Goal: Transaction & Acquisition: Obtain resource

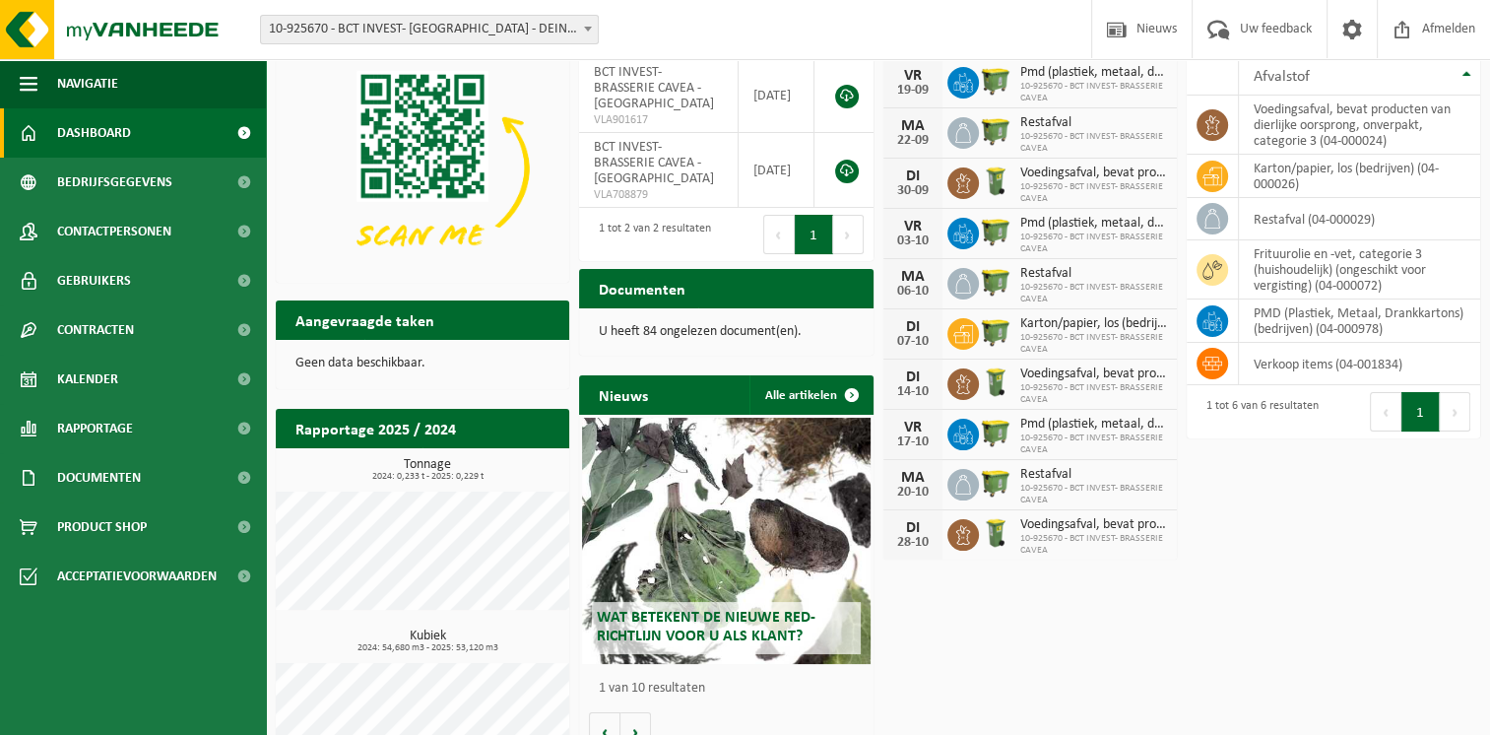
scroll to position [19, 0]
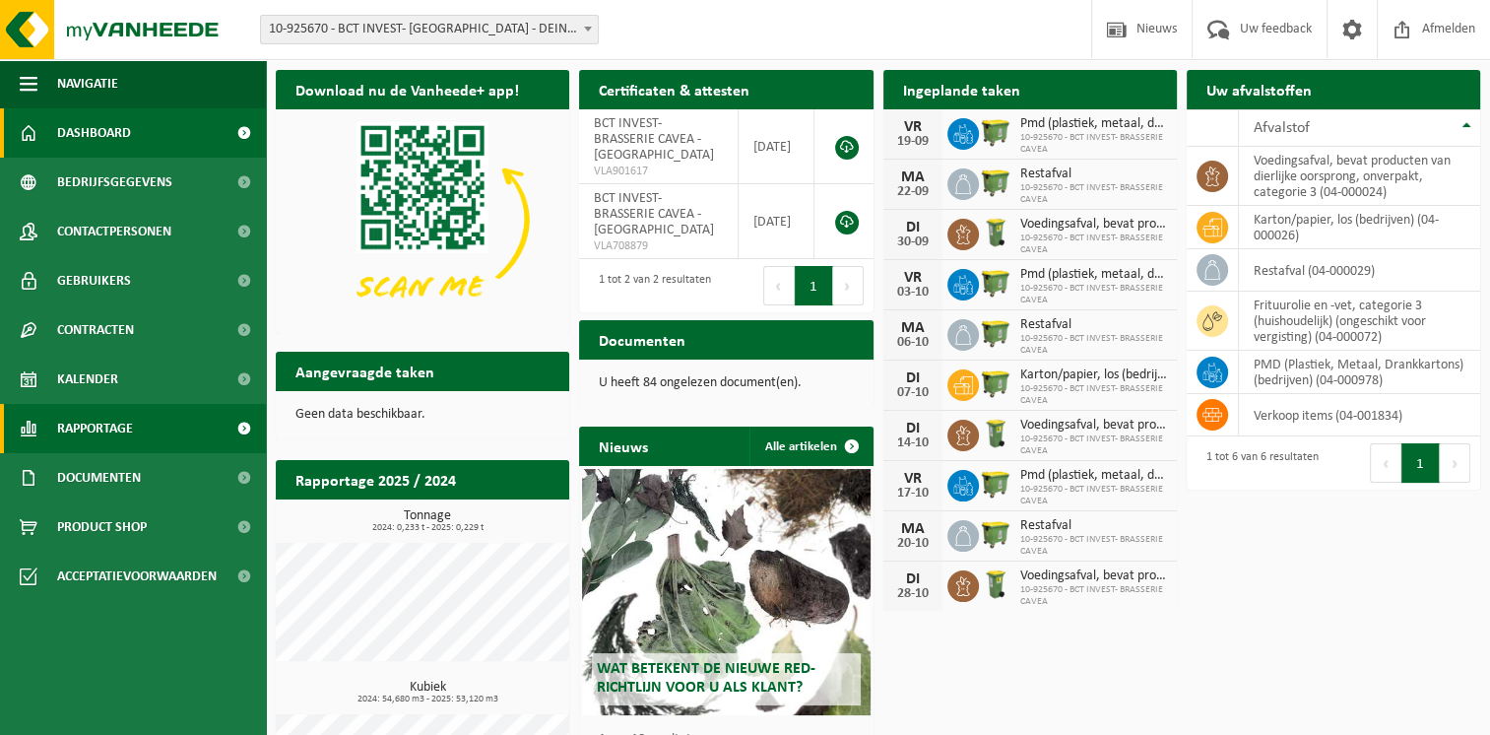
click at [117, 421] on span "Rapportage" at bounding box center [95, 428] width 76 height 49
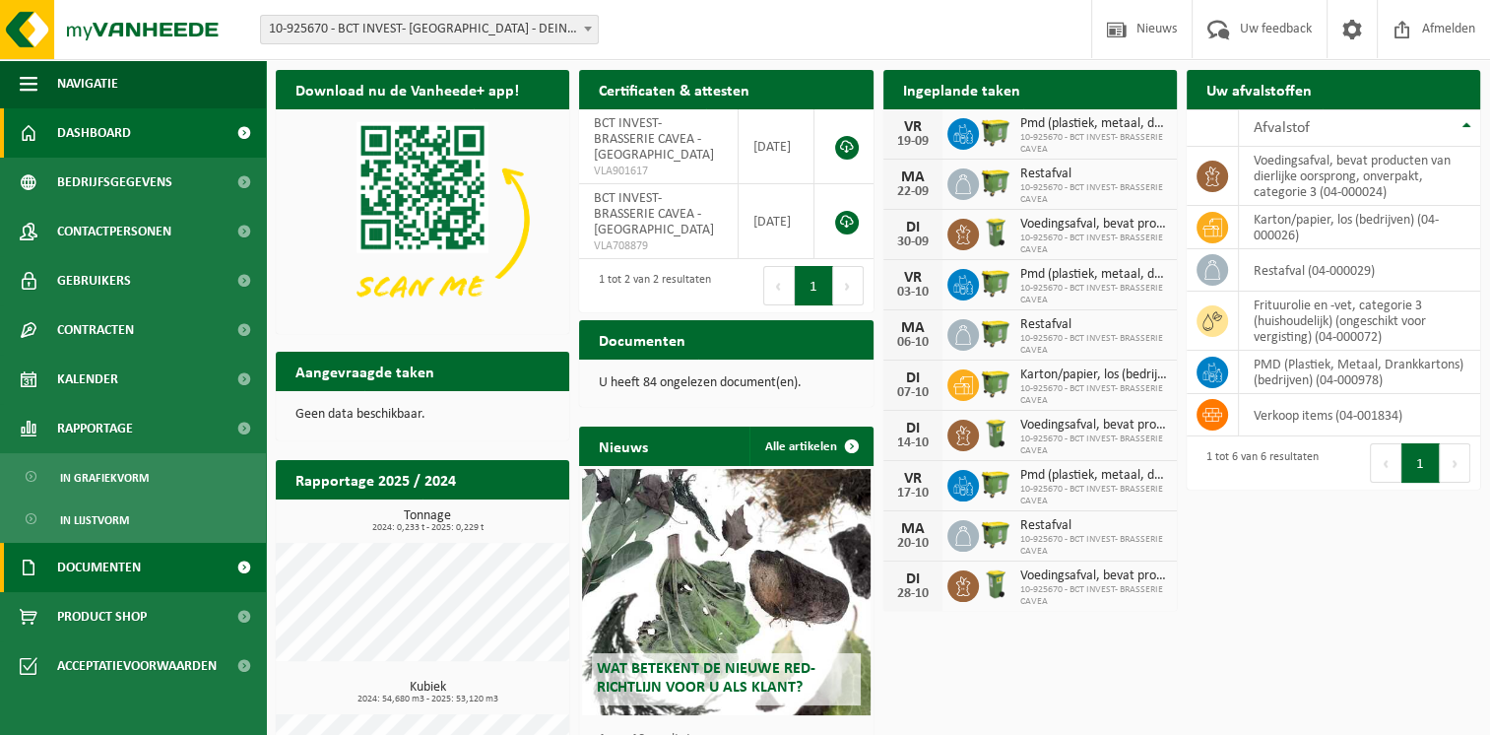
click at [95, 577] on span "Documenten" at bounding box center [99, 567] width 84 height 49
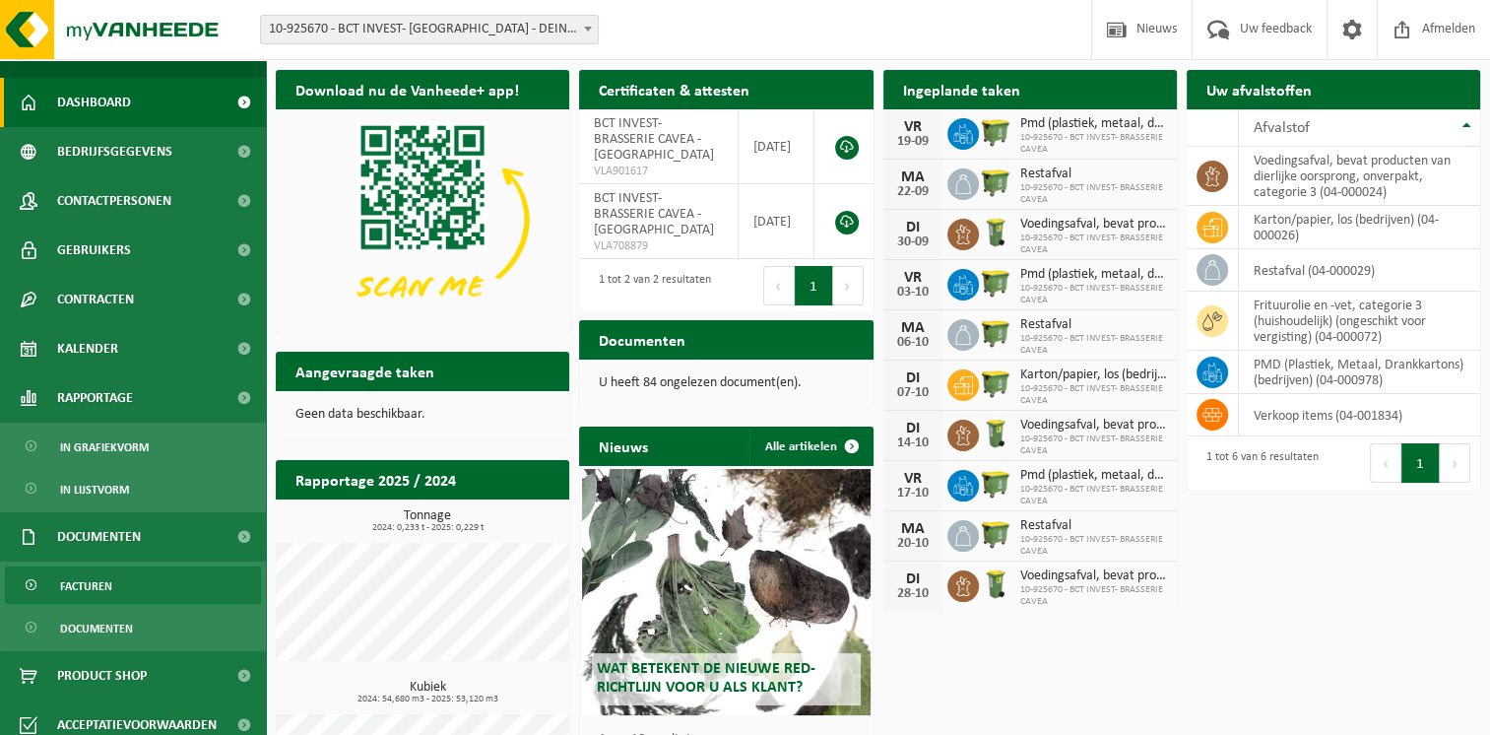
scroll to position [44, 0]
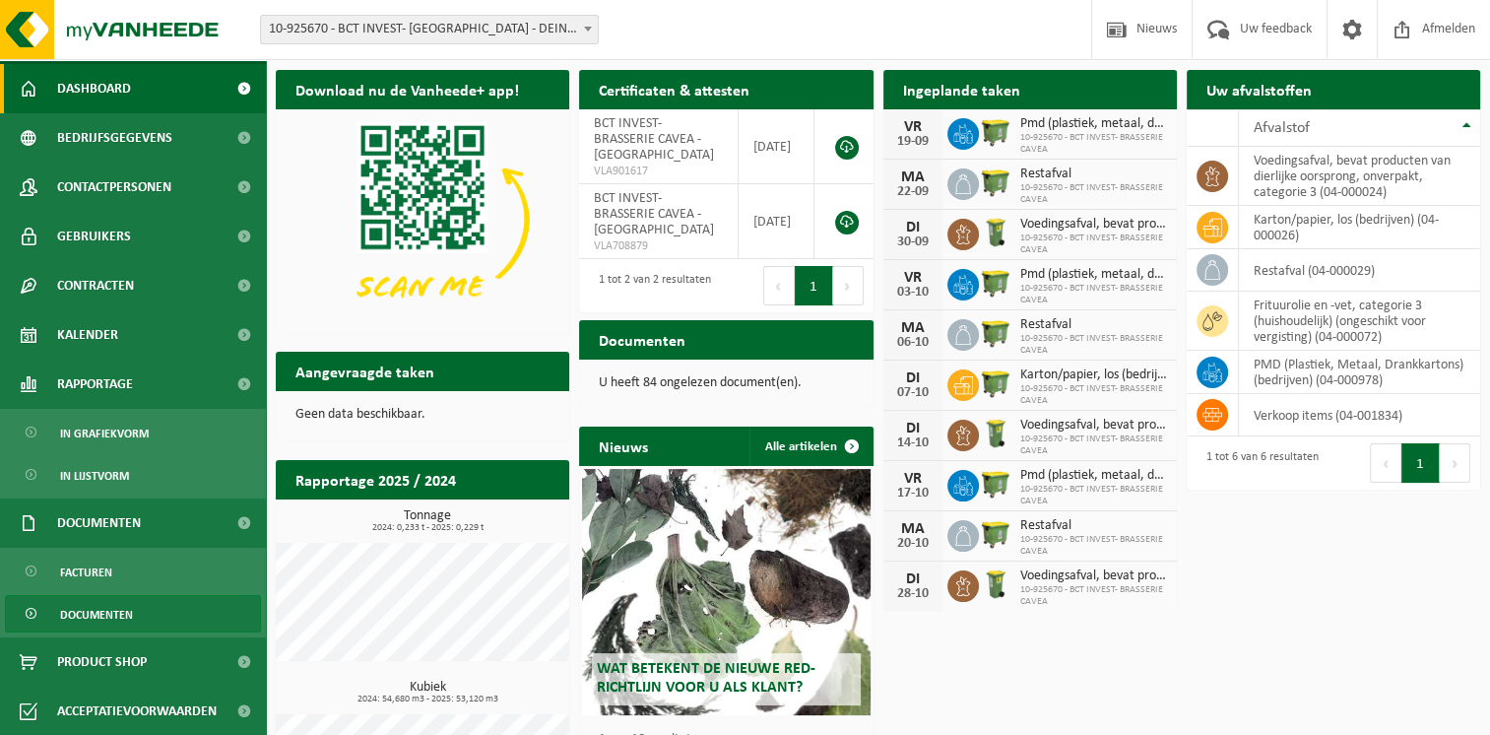
click at [112, 614] on span "Documenten" at bounding box center [96, 614] width 73 height 37
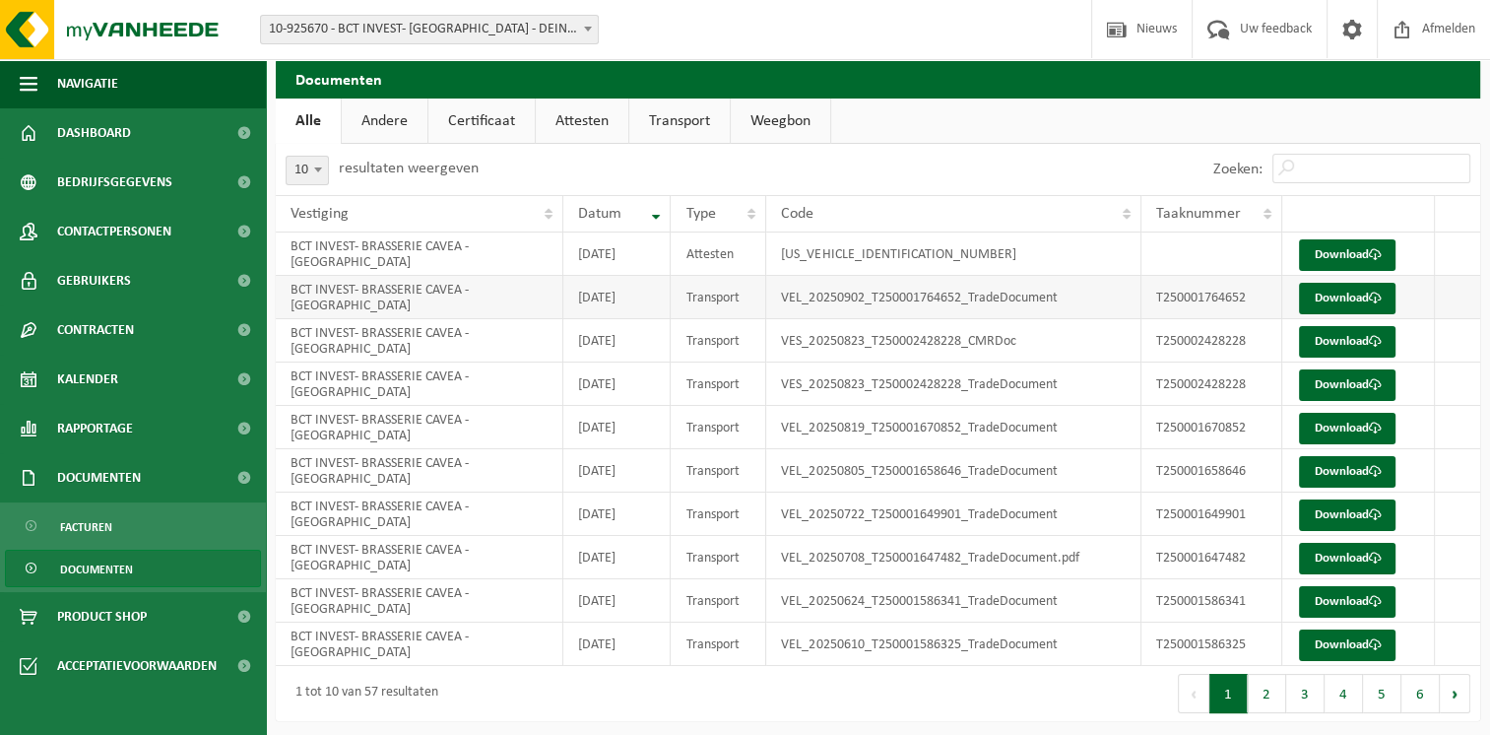
scroll to position [14, 0]
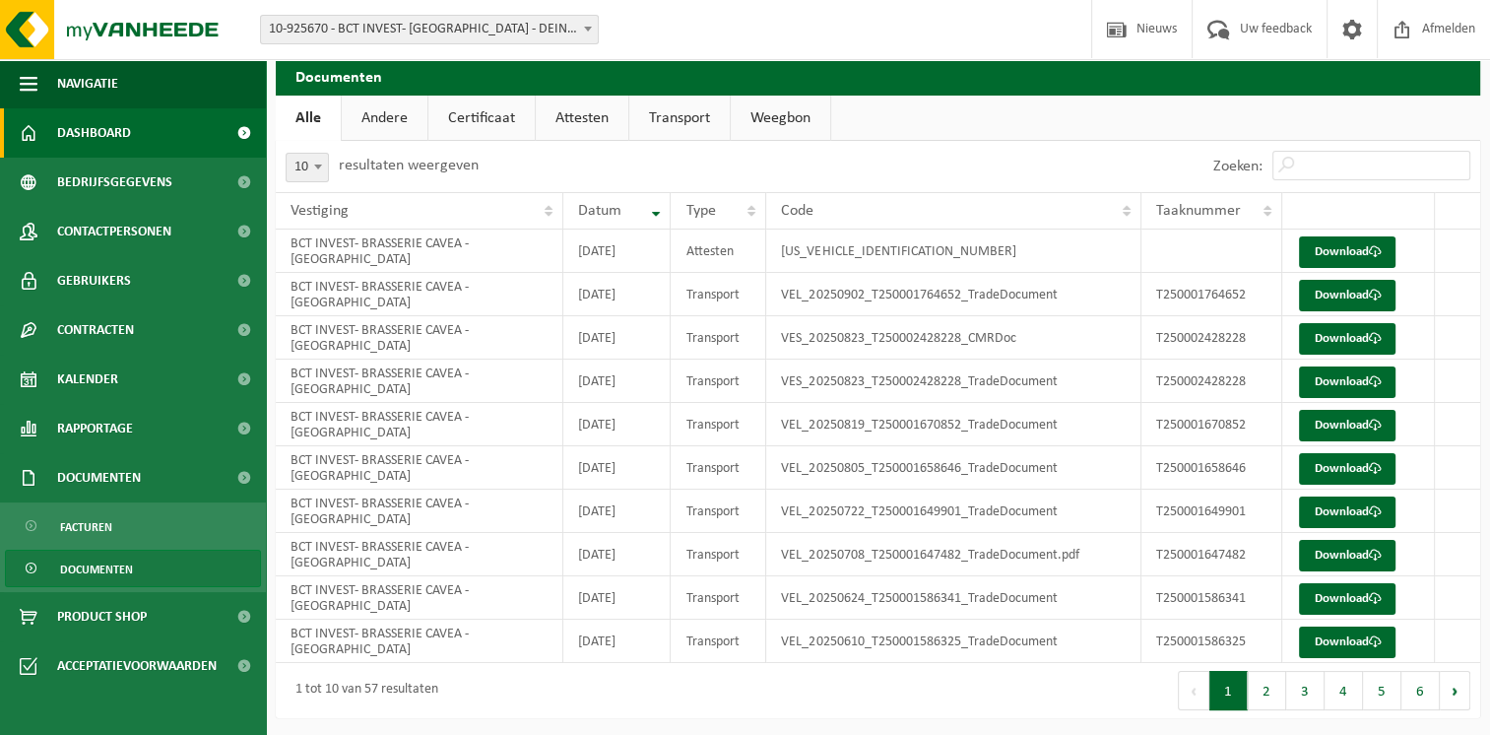
click at [47, 135] on link "Dashboard" at bounding box center [133, 132] width 266 height 49
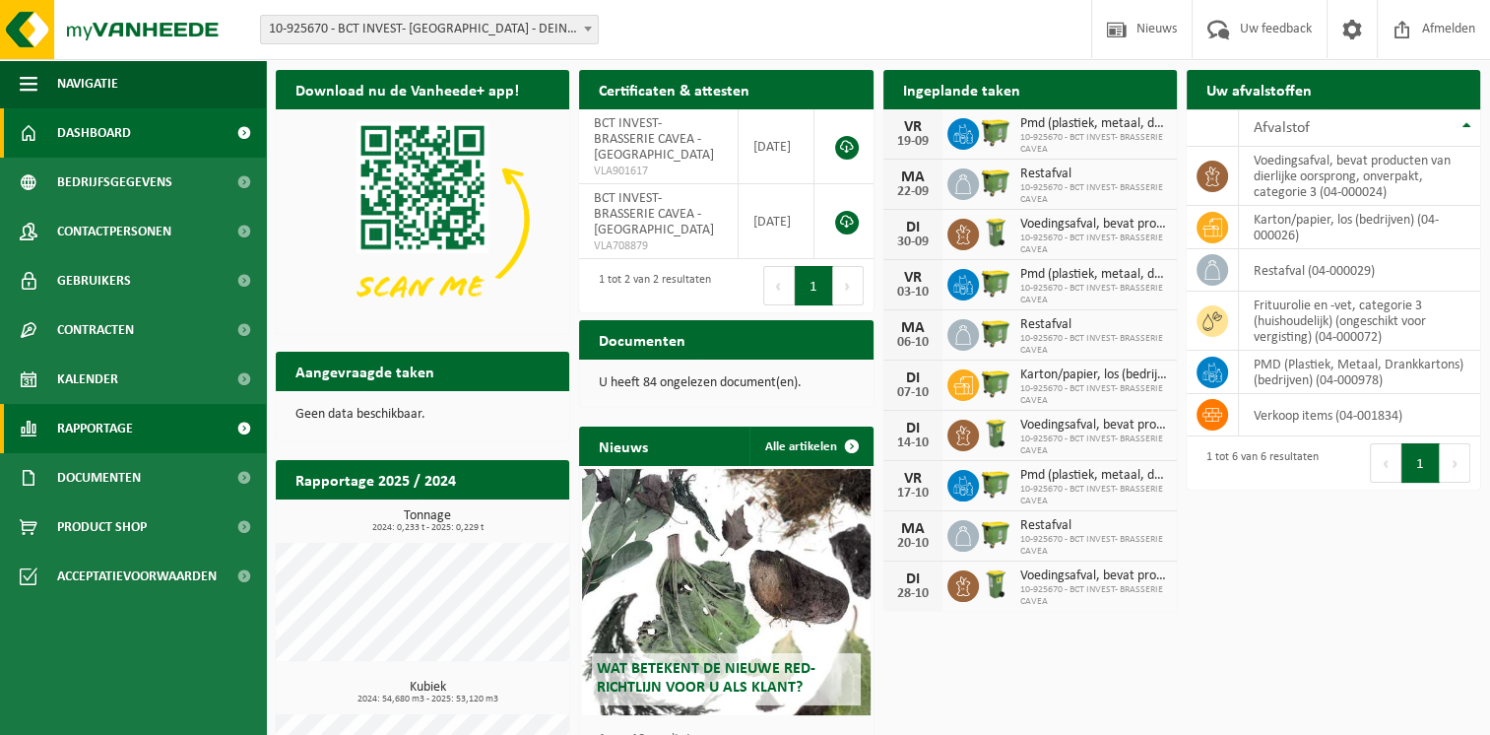
click at [69, 426] on span "Rapportage" at bounding box center [95, 428] width 76 height 49
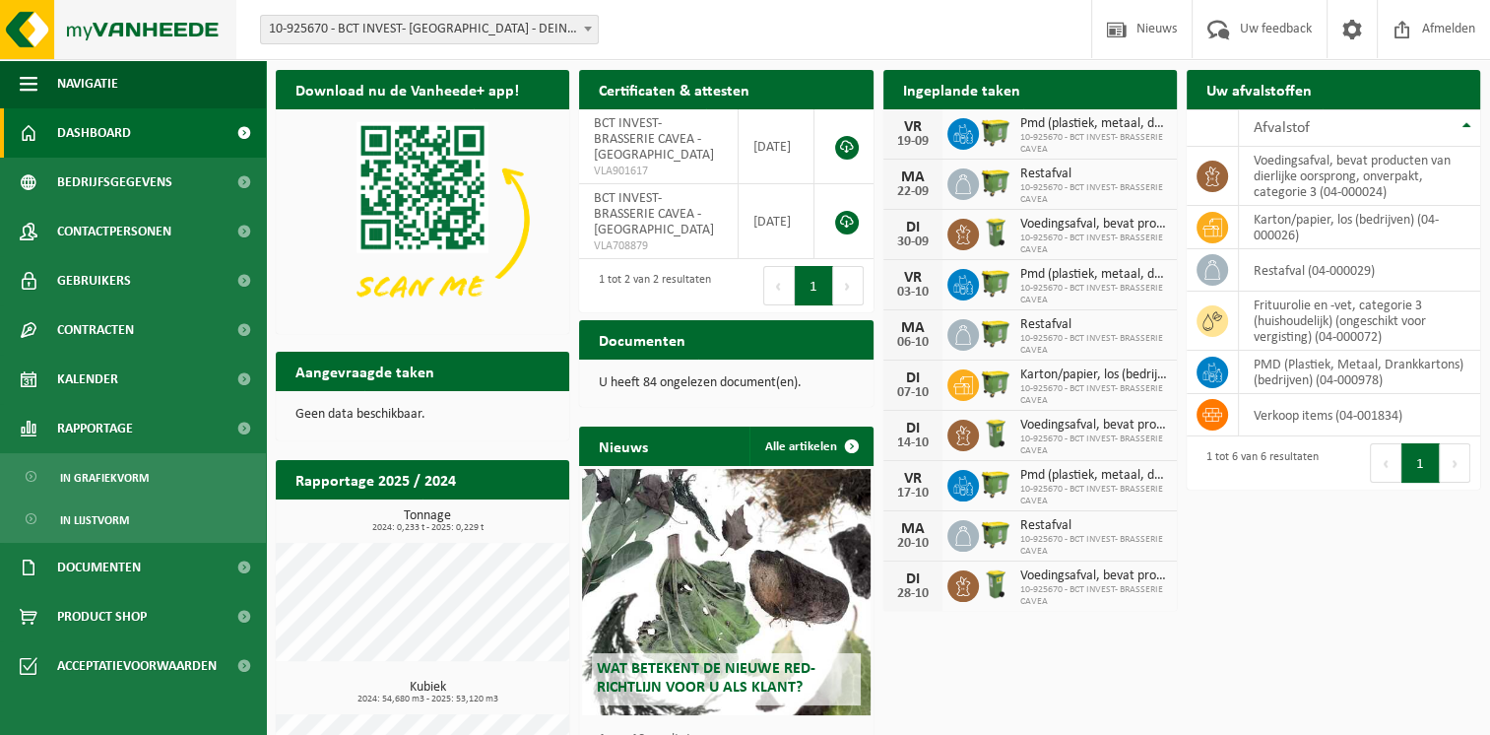
click at [100, 29] on img at bounding box center [118, 29] width 236 height 59
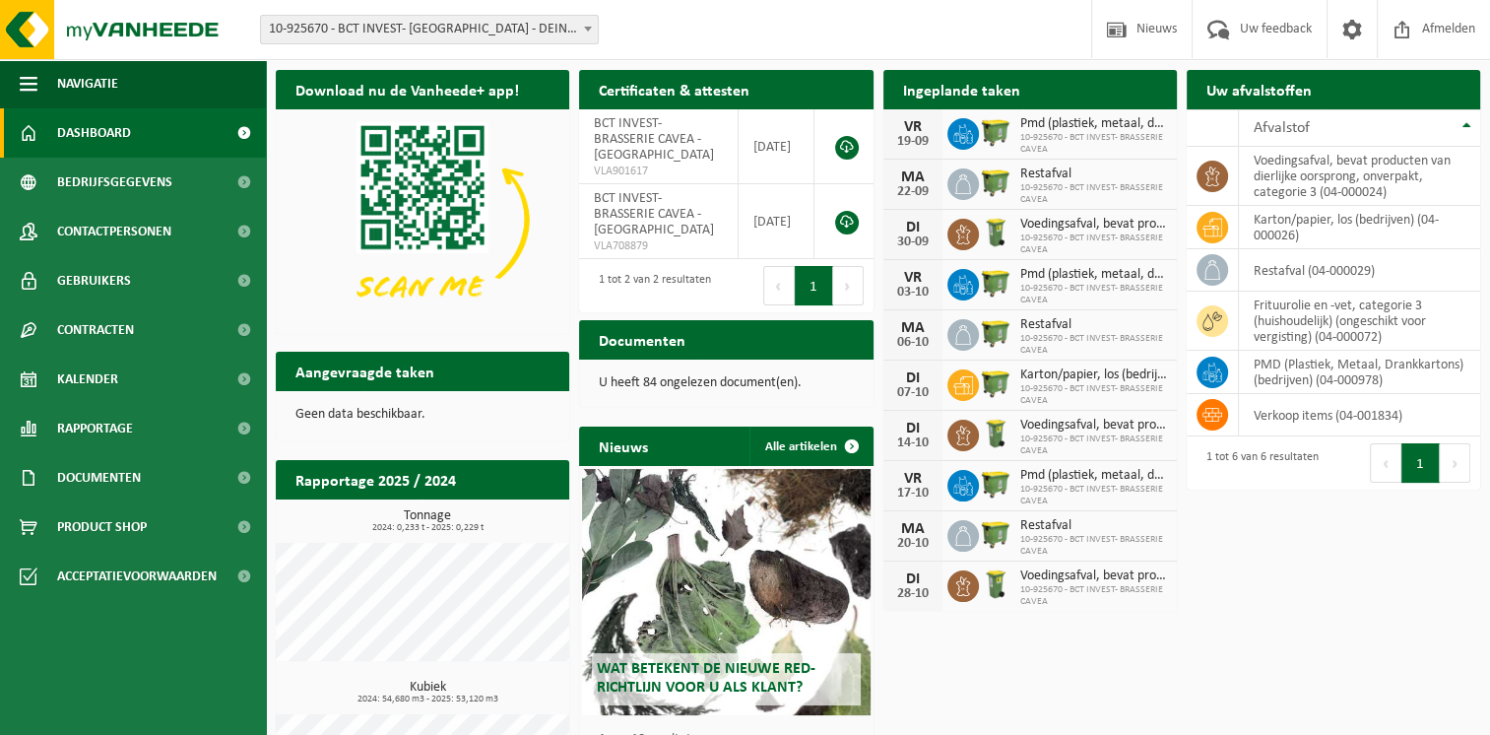
click at [713, 383] on p "U heeft 84 ongelezen document(en)." at bounding box center [726, 383] width 254 height 14
click at [127, 467] on span "Documenten" at bounding box center [99, 477] width 84 height 49
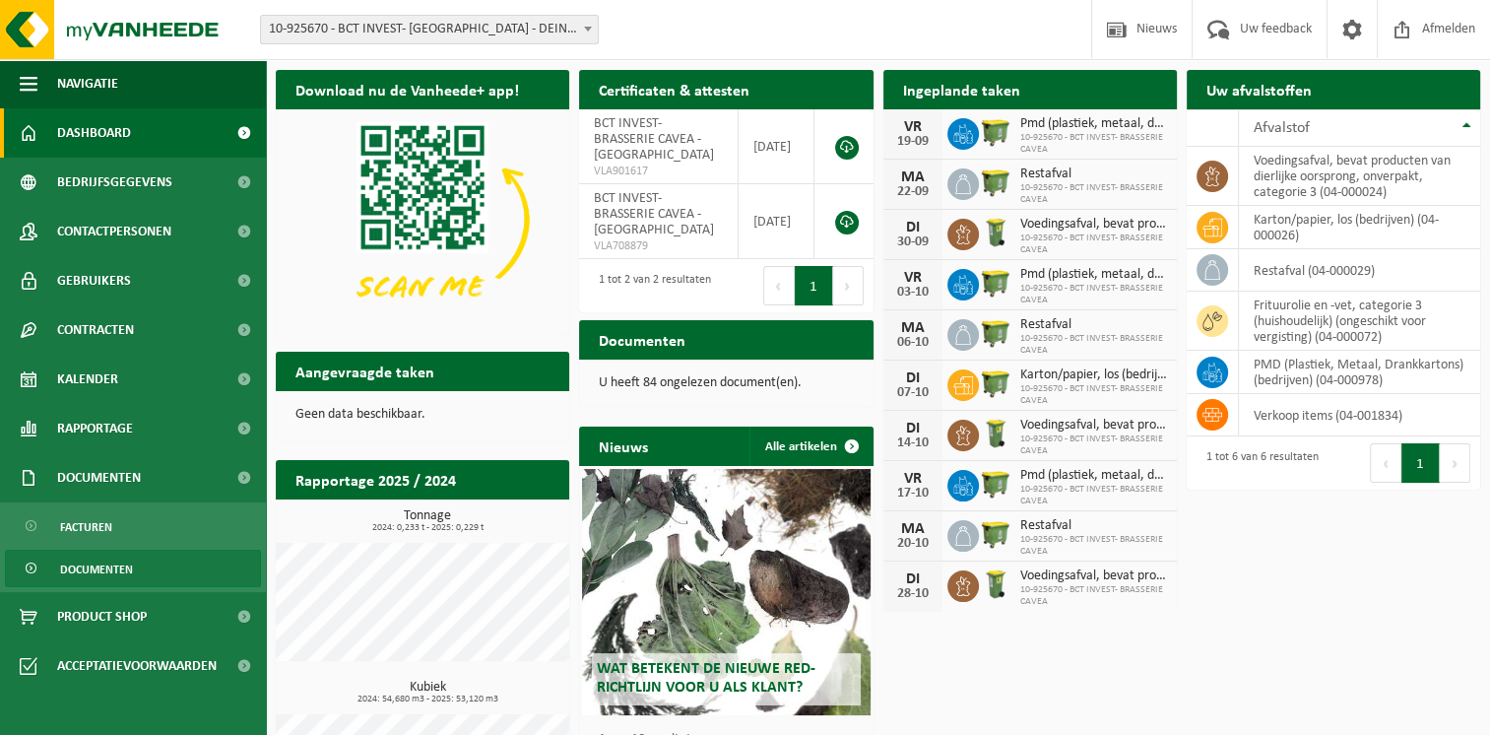
click at [96, 561] on span "Documenten" at bounding box center [96, 568] width 73 height 37
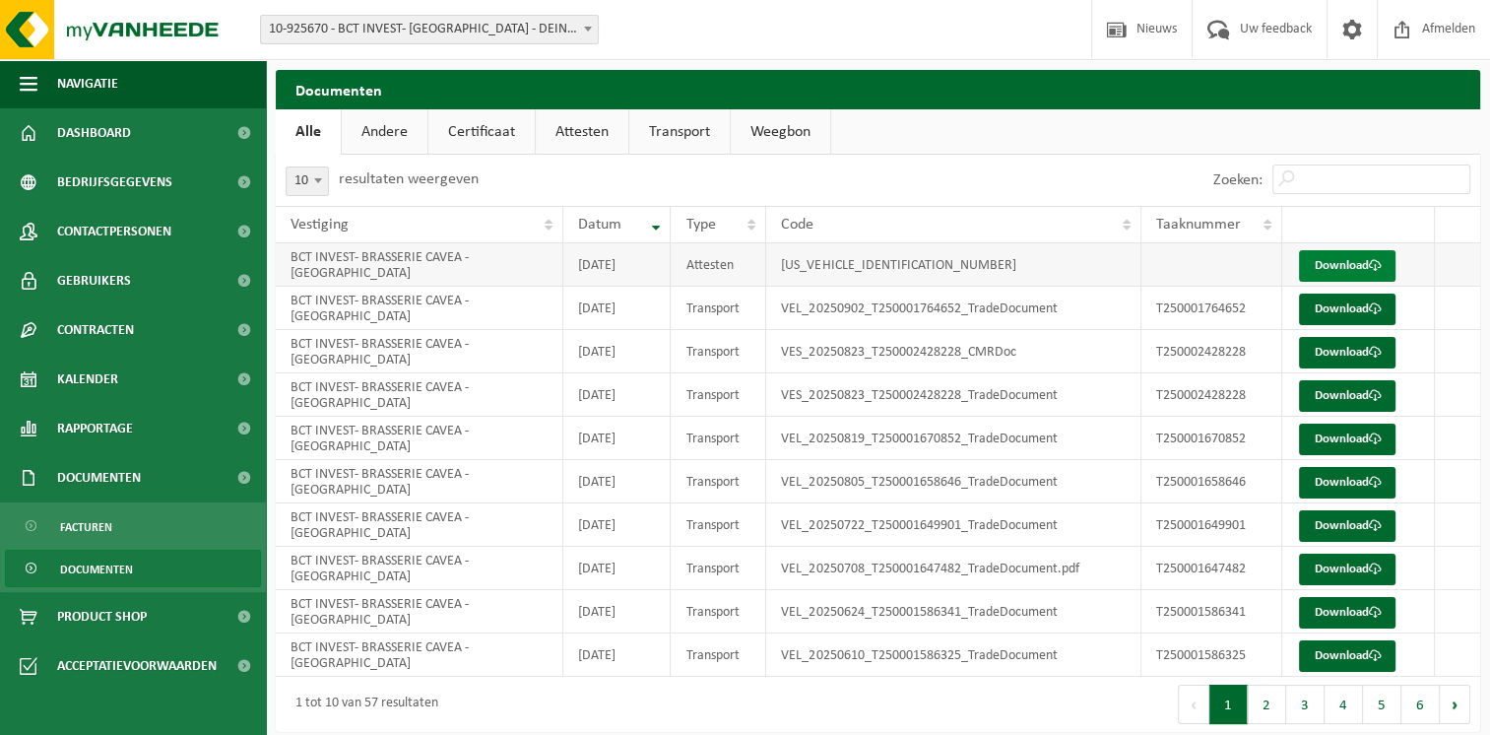
click at [1339, 262] on link "Download" at bounding box center [1347, 266] width 96 height 32
